Goal: Task Accomplishment & Management: Use online tool/utility

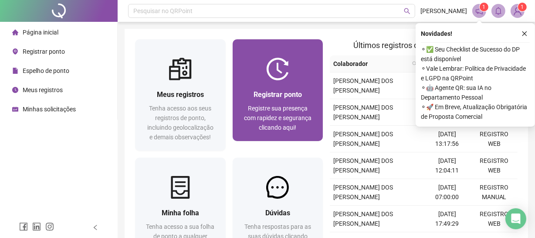
click at [286, 119] on span "Registre sua presença com rapidez e segurança clicando aqui!" at bounding box center [278, 118] width 68 height 26
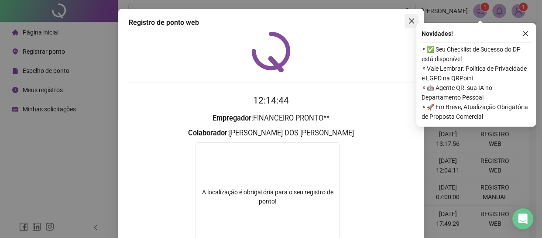
click at [407, 16] on button "Close" at bounding box center [411, 21] width 14 height 14
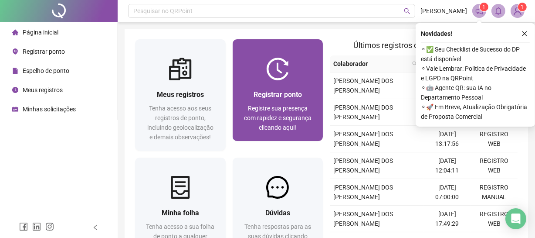
click at [245, 115] on span "Registre sua presença com rapidez e segurança clicando aqui!" at bounding box center [278, 118] width 68 height 26
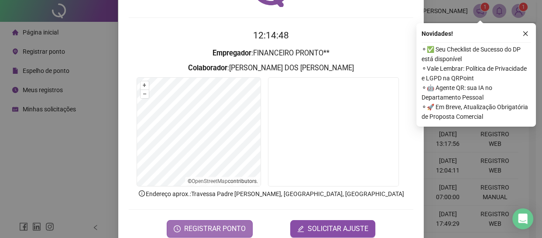
scroll to position [83, 0]
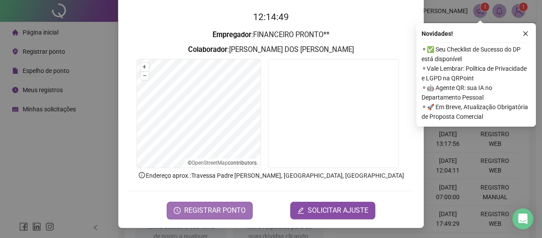
click at [235, 209] on span "REGISTRAR PONTO" at bounding box center [214, 210] width 61 height 10
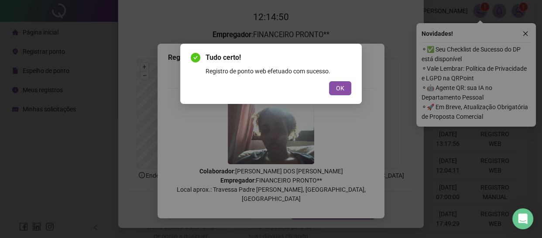
click at [345, 82] on button "OK" at bounding box center [340, 88] width 22 height 14
